Goal: Task Accomplishment & Management: Use online tool/utility

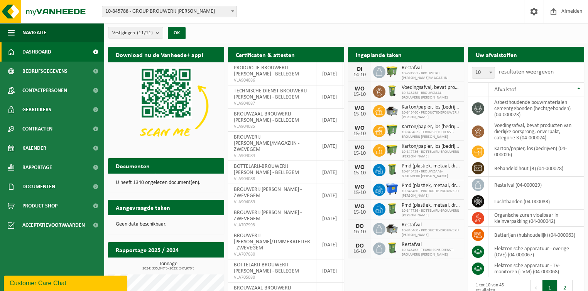
click at [174, 10] on span "10-845788 - GROUP BROUWERIJ [PERSON_NAME]" at bounding box center [169, 11] width 134 height 11
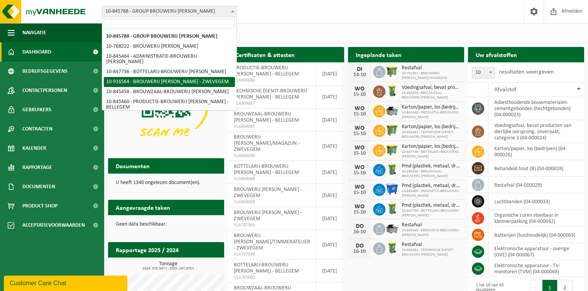
scroll to position [67, 0]
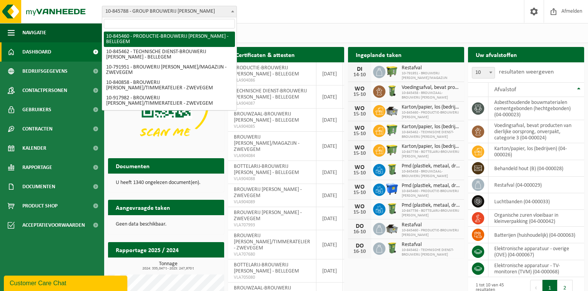
select select "93533"
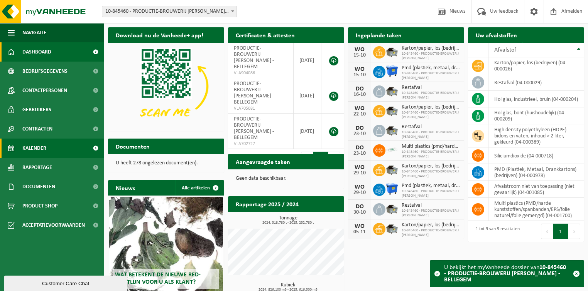
click at [38, 145] on span "Kalender" at bounding box center [34, 148] width 24 height 19
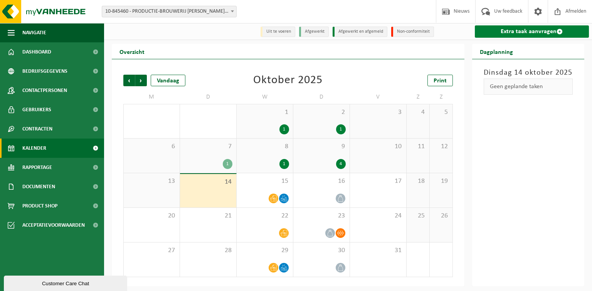
click at [521, 32] on link "Extra taak aanvragen" at bounding box center [532, 31] width 115 height 12
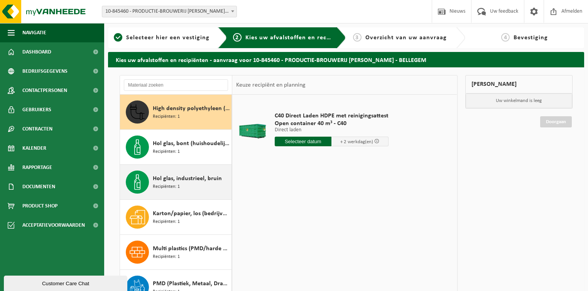
click at [171, 184] on span "Recipiënten: 1" at bounding box center [166, 187] width 27 height 7
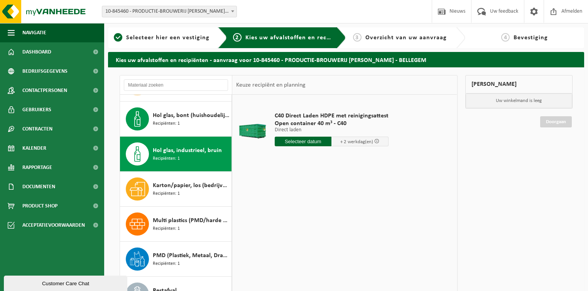
scroll to position [48, 0]
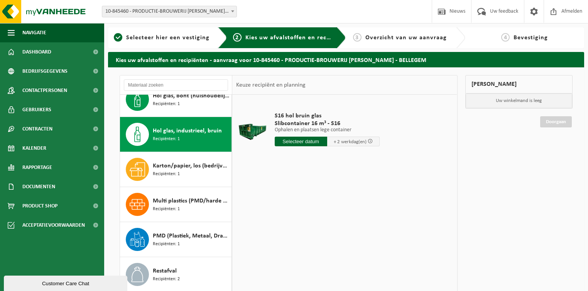
click at [290, 140] on input "text" at bounding box center [301, 142] width 52 height 10
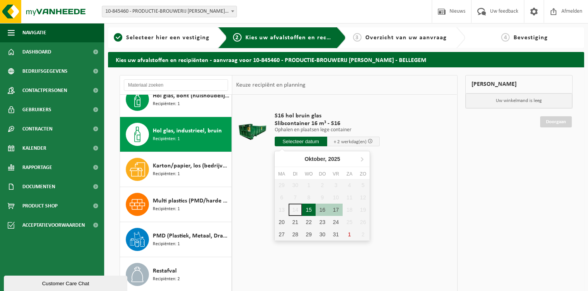
click at [307, 209] on div "15" at bounding box center [308, 210] width 13 height 12
type input "Van 2025-10-15"
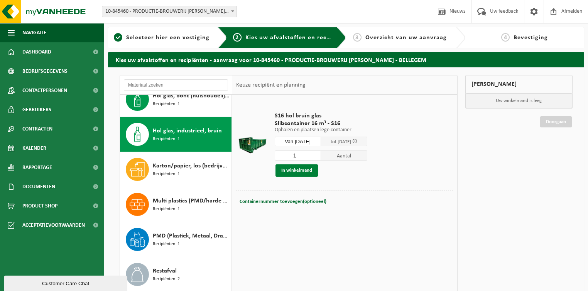
click at [298, 170] on button "In winkelmand" at bounding box center [296, 171] width 42 height 12
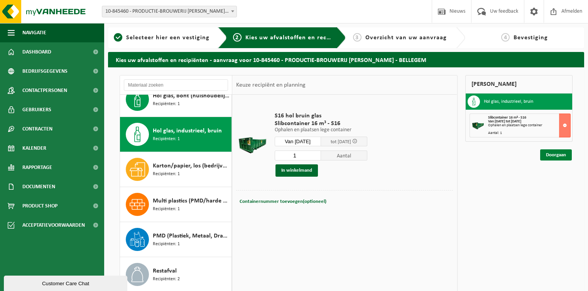
click at [554, 155] on link "Doorgaan" at bounding box center [556, 155] width 32 height 11
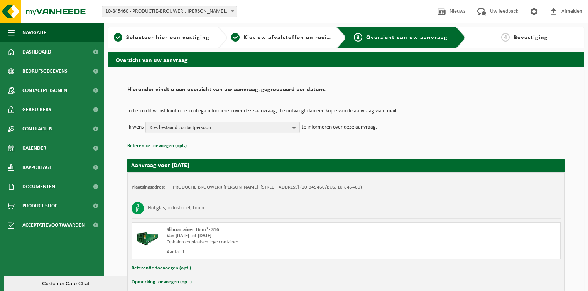
click at [186, 136] on div "Indien u dit wenst kunt u een collega informeren over deze aanvraag, die ontvan…" at bounding box center [345, 121] width 437 height 40
click at [186, 130] on span "Kies bestaand contactpersoon" at bounding box center [220, 128] width 140 height 12
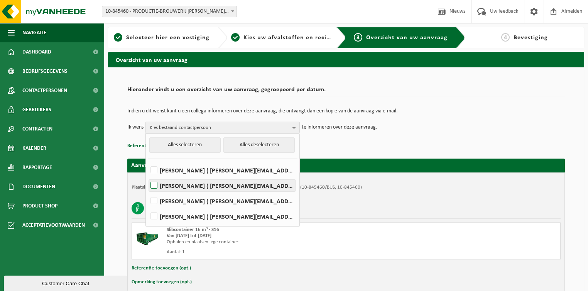
click at [155, 187] on label "[PERSON_NAME] ( [PERSON_NAME][EMAIL_ADDRESS][DOMAIN_NAME] )" at bounding box center [222, 186] width 147 height 12
click at [148, 176] on input "[PERSON_NAME] ( [PERSON_NAME][EMAIL_ADDRESS][DOMAIN_NAME] )" at bounding box center [147, 176] width 0 height 0
checkbox input "true"
click at [458, 126] on td "Ik wens [PERSON_NAME] Alles selecteren Alles deselecteren [PERSON_NAME] ( [PERS…" at bounding box center [345, 128] width 437 height 12
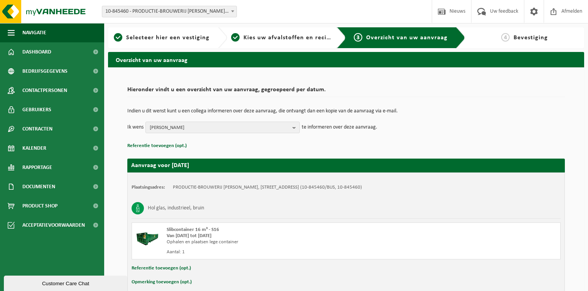
scroll to position [39, 0]
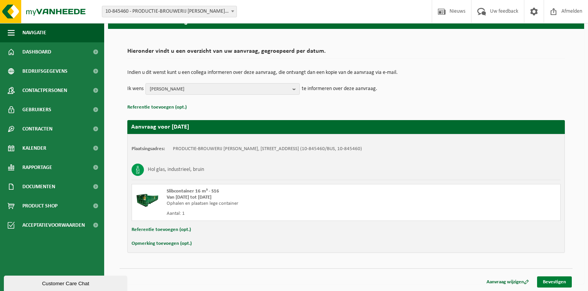
click at [553, 285] on link "Bevestigen" at bounding box center [554, 282] width 35 height 11
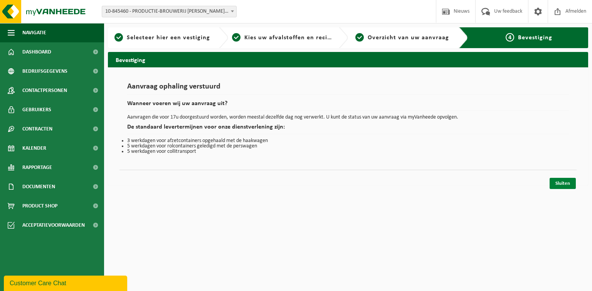
click at [564, 184] on link "Sluiten" at bounding box center [563, 183] width 26 height 11
